Goal: Communication & Community: Participate in discussion

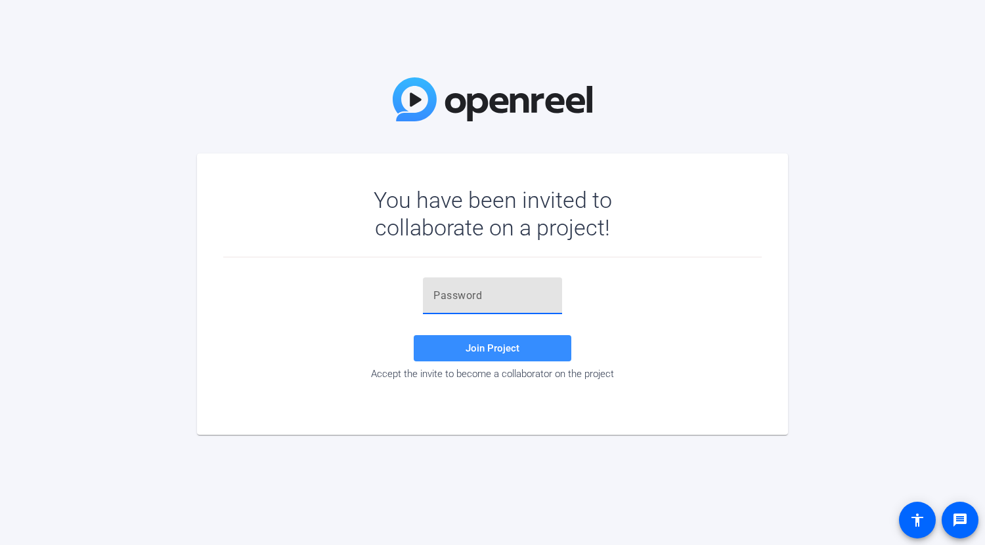
click at [501, 300] on input "text" at bounding box center [492, 296] width 118 height 16
paste input "-^xyV%"
type input "-^xyV%"
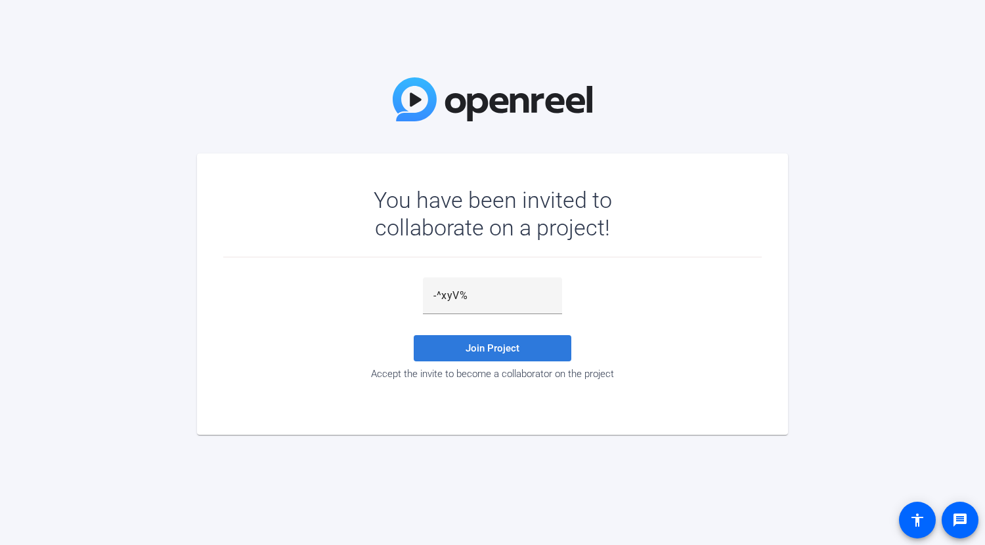
click at [479, 351] on span "Join Project" at bounding box center [492, 349] width 54 height 12
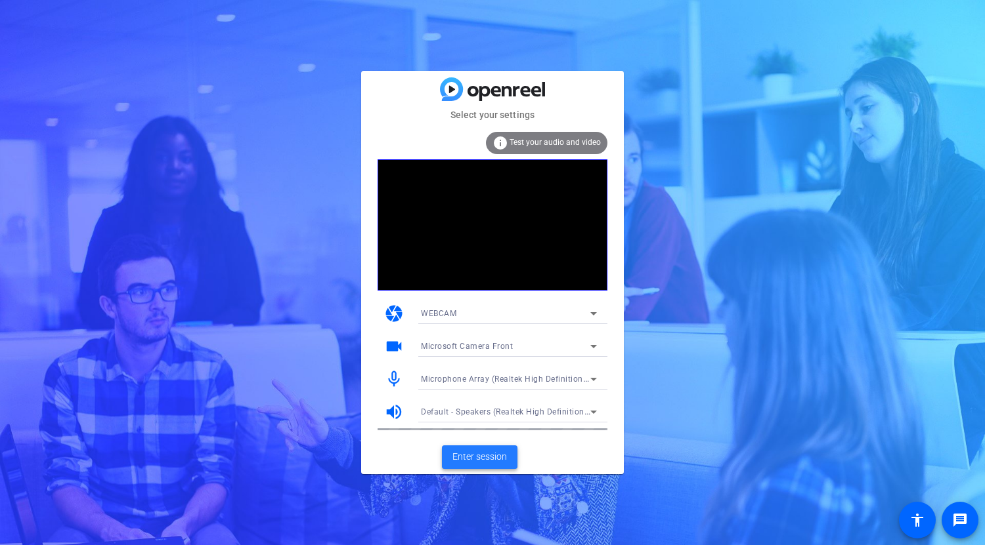
click at [498, 456] on span "Enter session" at bounding box center [479, 457] width 54 height 14
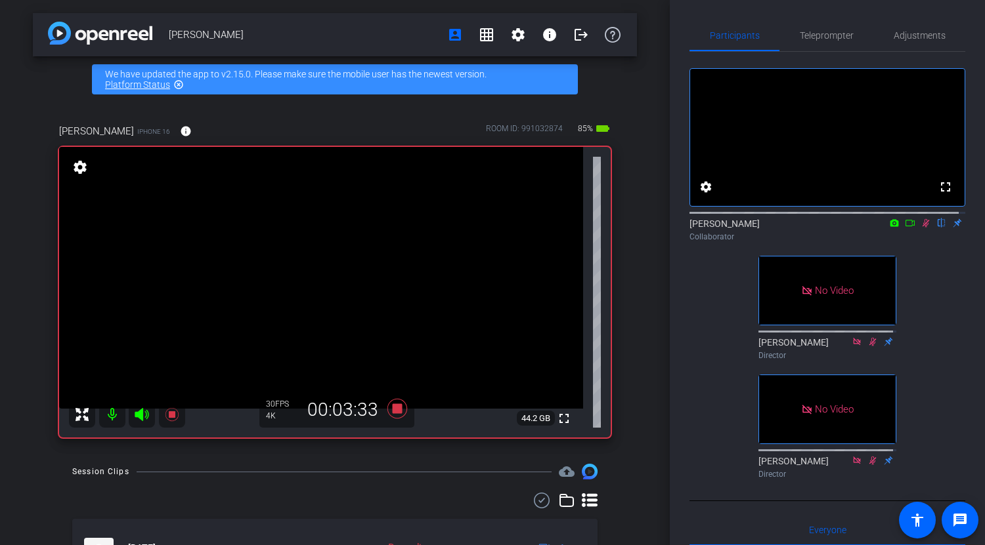
click at [906, 228] on icon at bounding box center [909, 223] width 11 height 9
click at [936, 228] on icon at bounding box center [941, 223] width 11 height 9
click at [935, 243] on div "[PERSON_NAME] Collaborator" at bounding box center [827, 230] width 276 height 26
click at [939, 228] on icon at bounding box center [941, 223] width 5 height 9
click at [936, 228] on icon at bounding box center [941, 223] width 11 height 9
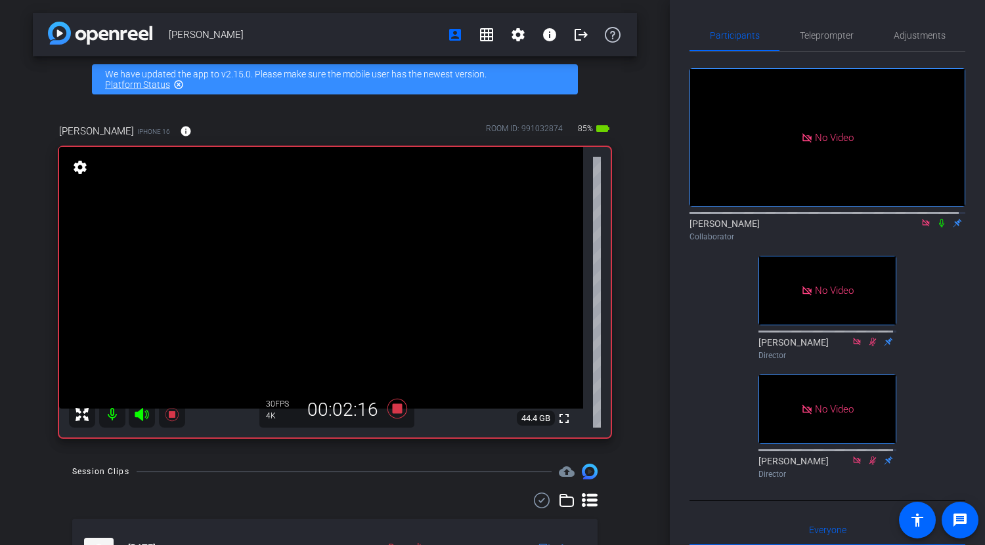
click at [939, 228] on icon at bounding box center [941, 223] width 5 height 9
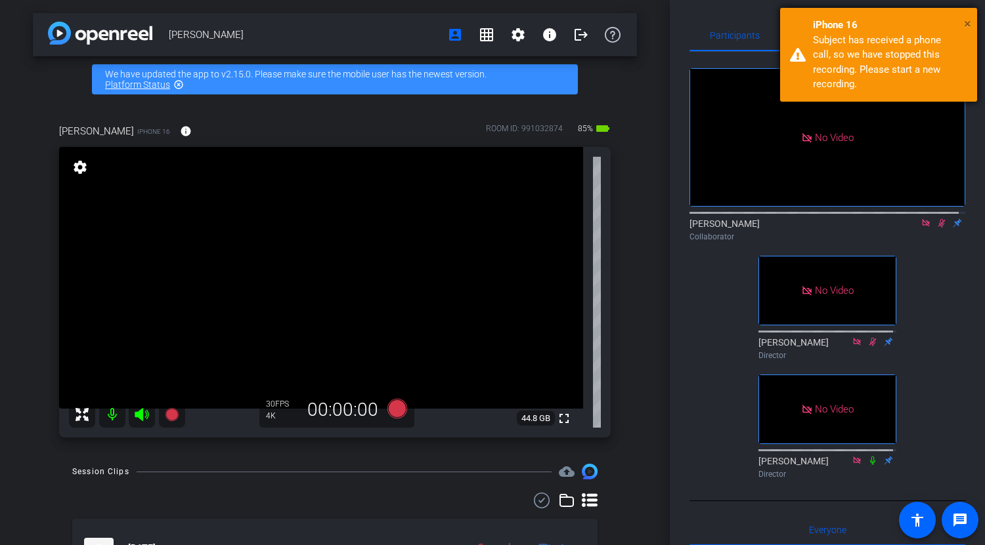
click at [969, 19] on span "×" at bounding box center [967, 24] width 7 height 16
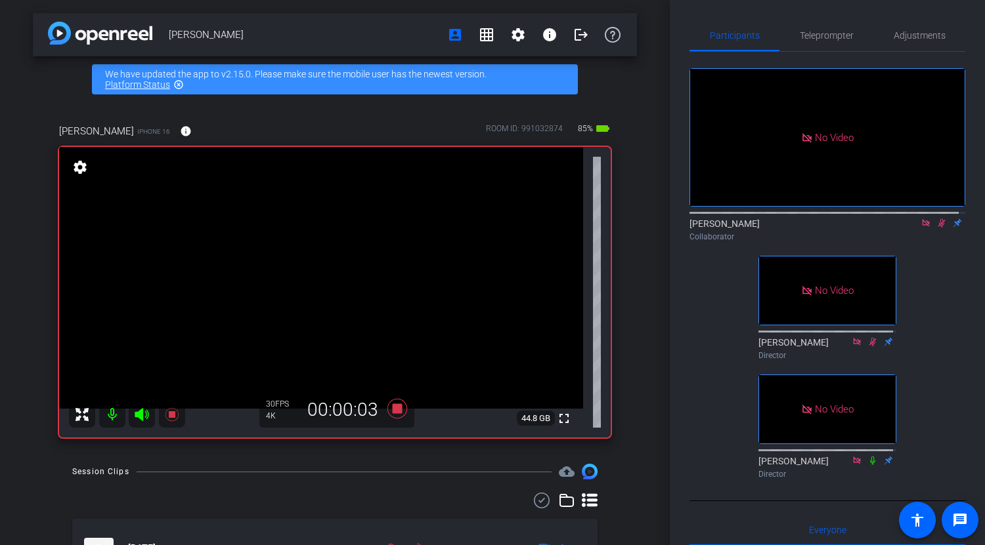
click at [936, 228] on icon at bounding box center [941, 223] width 11 height 9
click at [935, 243] on div "[PERSON_NAME] Collaborator" at bounding box center [827, 230] width 276 height 26
drag, startPoint x: 931, startPoint y: 244, endPoint x: 924, endPoint y: 271, distance: 27.9
click at [931, 243] on div "Collaborator" at bounding box center [827, 237] width 276 height 12
click at [939, 228] on icon at bounding box center [941, 223] width 5 height 9
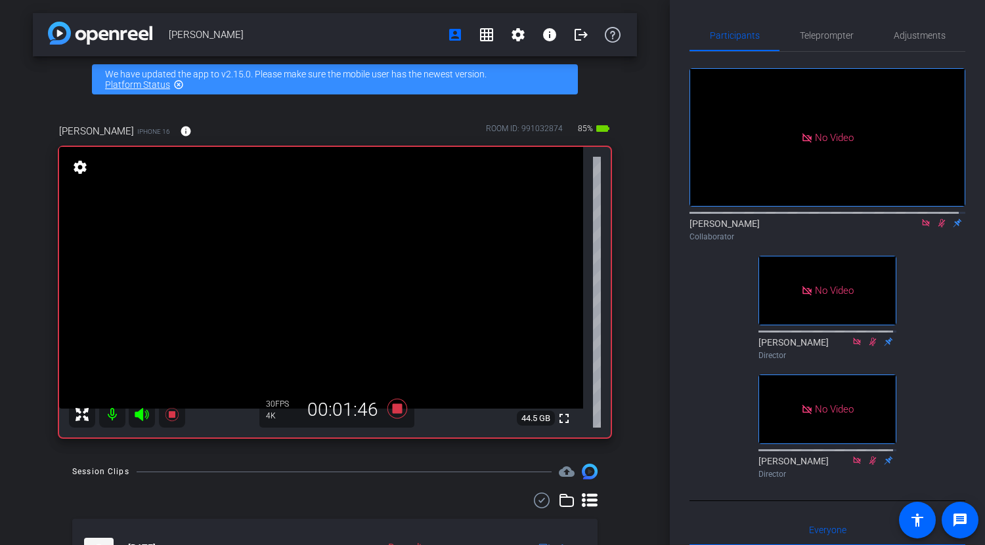
click at [938, 228] on icon at bounding box center [941, 223] width 7 height 9
click at [939, 228] on icon at bounding box center [941, 223] width 5 height 9
click at [938, 229] on mat-icon at bounding box center [941, 223] width 16 height 12
click at [937, 228] on icon at bounding box center [941, 223] width 11 height 9
click at [939, 228] on icon at bounding box center [941, 223] width 11 height 9
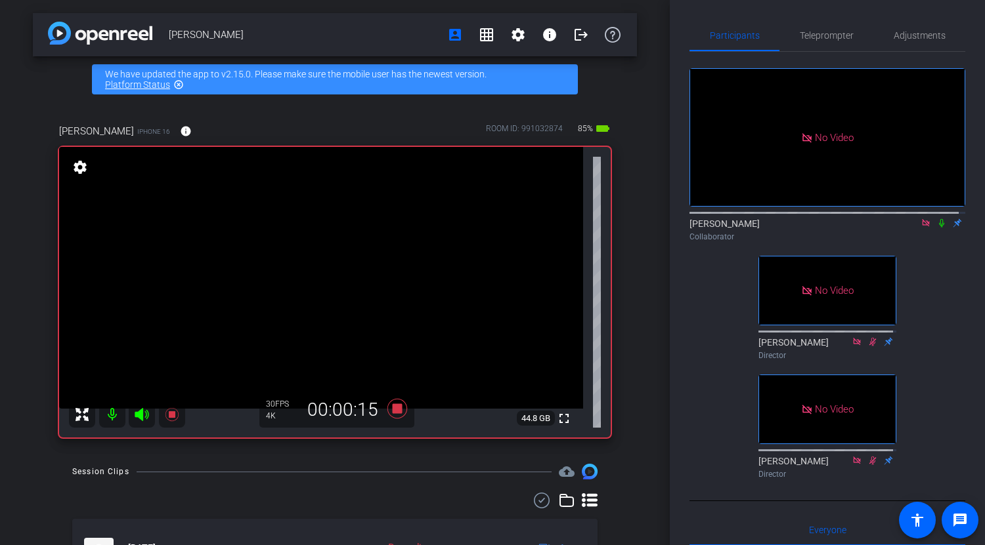
click at [936, 228] on icon at bounding box center [941, 223] width 11 height 9
click at [939, 228] on icon at bounding box center [941, 223] width 5 height 9
click at [938, 228] on icon at bounding box center [941, 223] width 7 height 9
click at [936, 228] on icon at bounding box center [941, 223] width 11 height 9
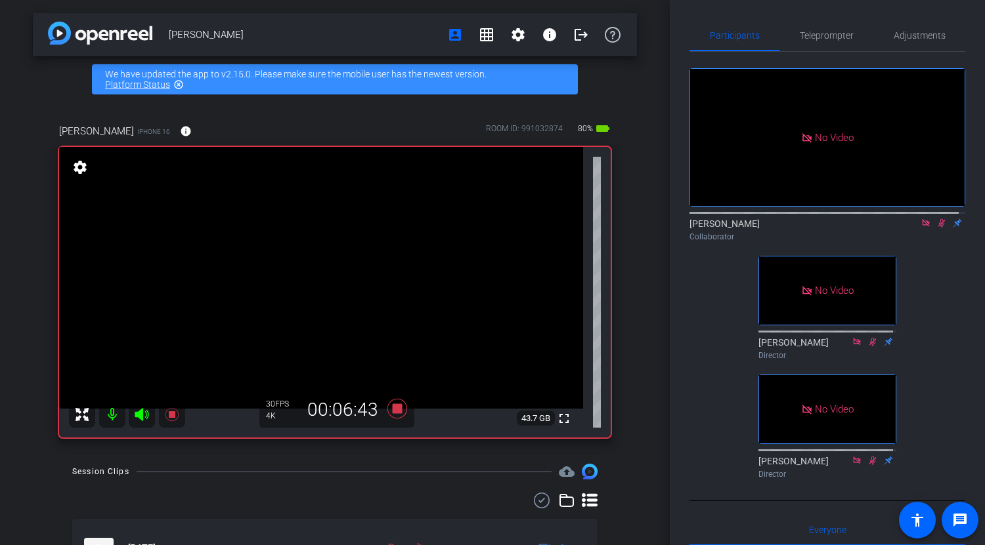
click at [938, 228] on icon at bounding box center [941, 223] width 7 height 9
click at [937, 228] on icon at bounding box center [941, 223] width 11 height 9
click at [938, 228] on icon at bounding box center [941, 223] width 7 height 9
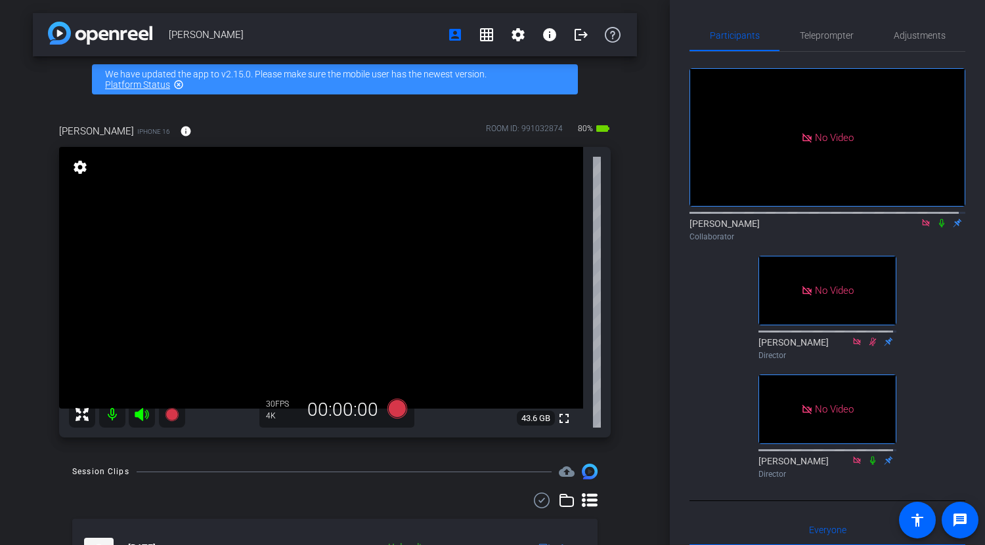
click at [936, 228] on icon at bounding box center [941, 223] width 11 height 9
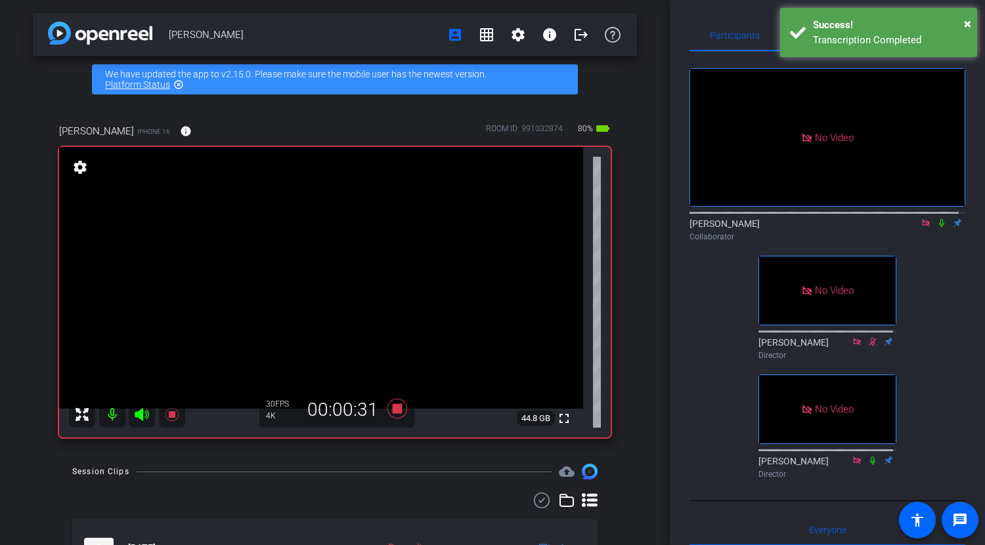
click at [939, 228] on icon at bounding box center [941, 223] width 5 height 9
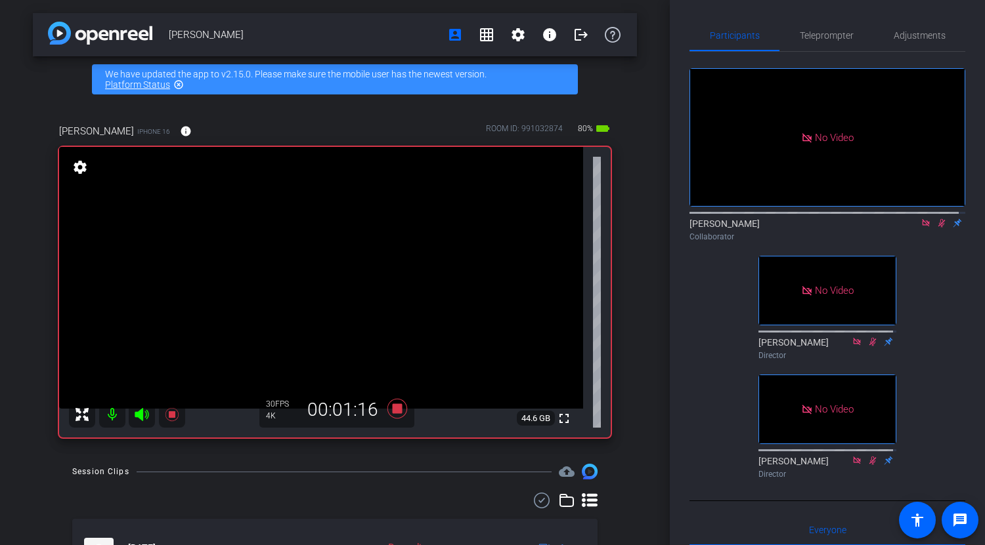
click at [933, 229] on mat-icon at bounding box center [941, 223] width 16 height 12
click at [936, 228] on icon at bounding box center [941, 223] width 11 height 9
click at [939, 228] on icon at bounding box center [941, 223] width 5 height 9
click at [936, 228] on icon at bounding box center [941, 223] width 11 height 9
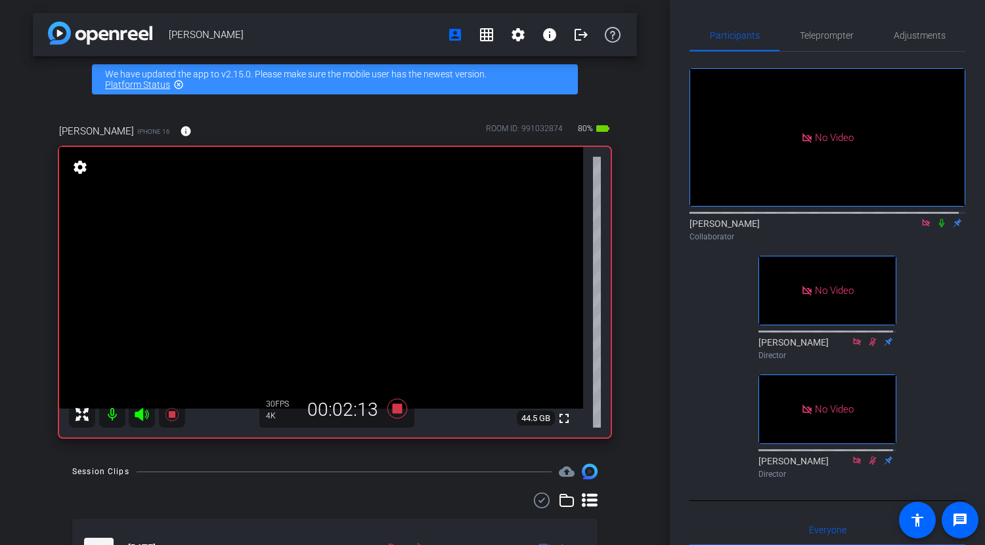
click at [934, 229] on mat-icon at bounding box center [941, 223] width 16 height 12
click at [938, 228] on icon at bounding box center [941, 223] width 7 height 9
click at [936, 228] on icon at bounding box center [941, 223] width 11 height 9
click at [937, 228] on icon at bounding box center [941, 223] width 11 height 9
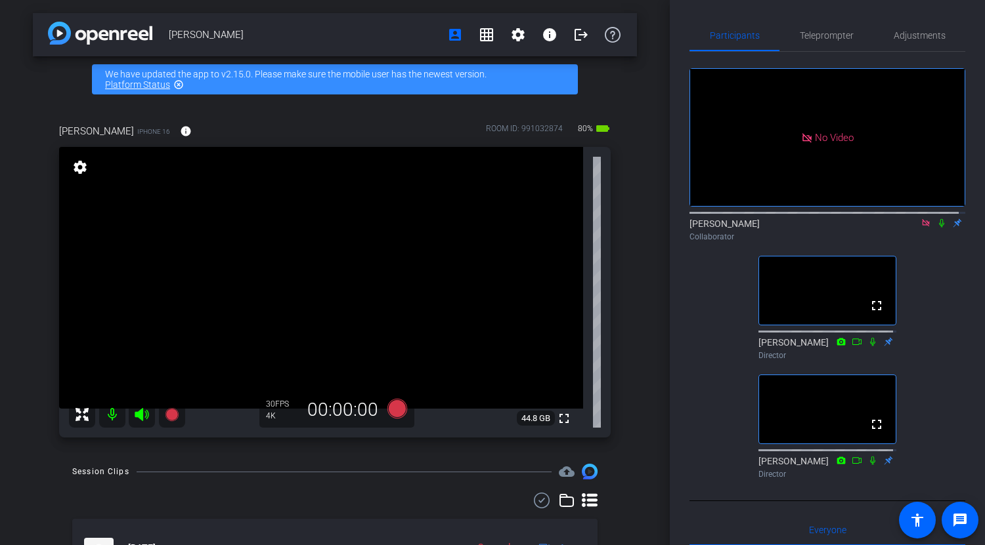
click at [920, 228] on icon at bounding box center [925, 223] width 11 height 9
